Goal: Check status: Check status

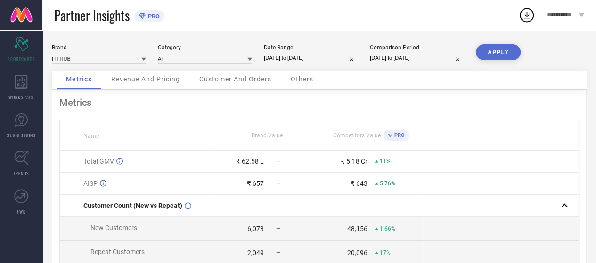
select select "8"
select select "2025"
select select "9"
select select "2025"
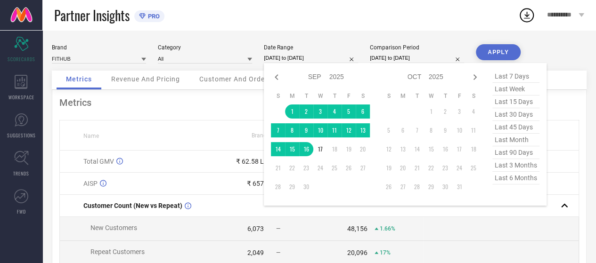
click at [308, 57] on input "[DATE] to [DATE]" at bounding box center [311, 58] width 94 height 10
click at [317, 147] on td "17" at bounding box center [320, 149] width 14 height 14
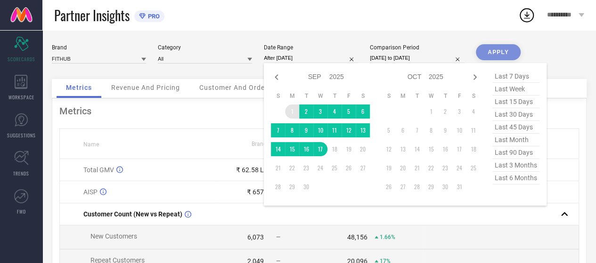
type input "[DATE] to [DATE]"
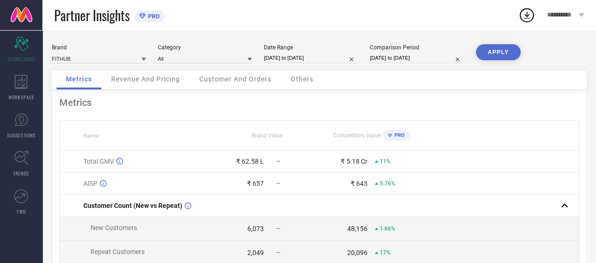
click at [407, 54] on input "[DATE] to [DATE]" at bounding box center [417, 58] width 94 height 10
select select "8"
select select "2024"
select select "9"
select select "2024"
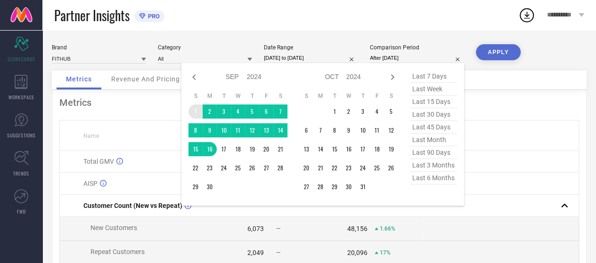
click at [192, 109] on td "1" at bounding box center [195, 112] width 14 height 14
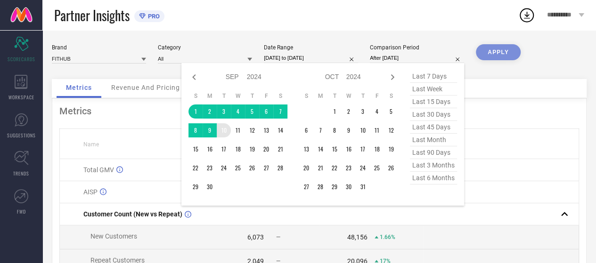
type input "[DATE] to [DATE]"
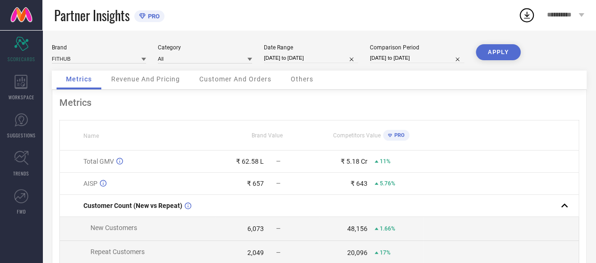
click at [498, 55] on button "APPLY" at bounding box center [498, 52] width 45 height 16
